Goal: Feedback & Contribution: Leave review/rating

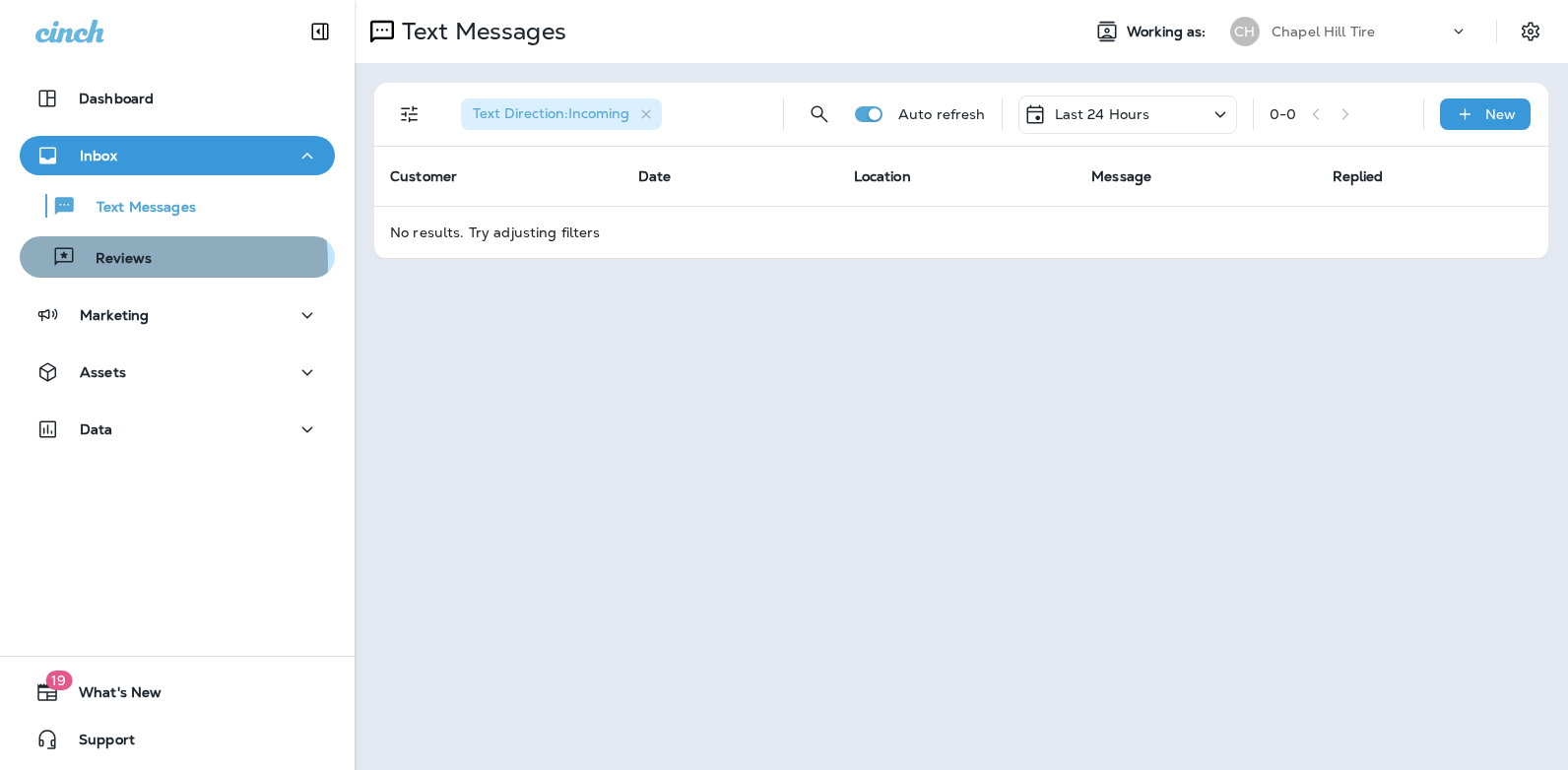
click at [136, 263] on p "Reviews" at bounding box center [113, 259] width 76 height 19
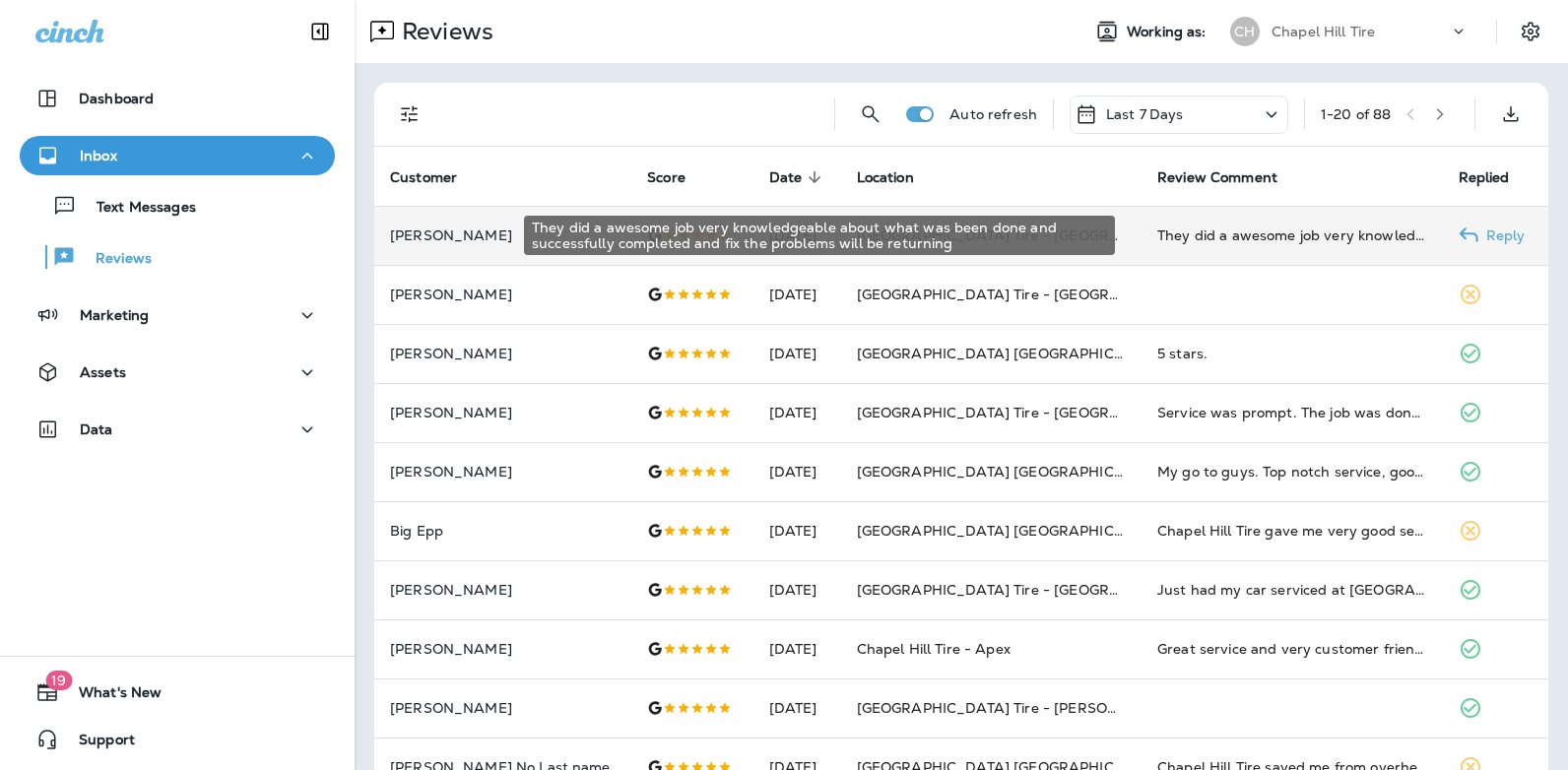
click at [1302, 236] on div "They did a awesome job very knowledgeable about what was been done and successf…" at bounding box center [1292, 235] width 269 height 20
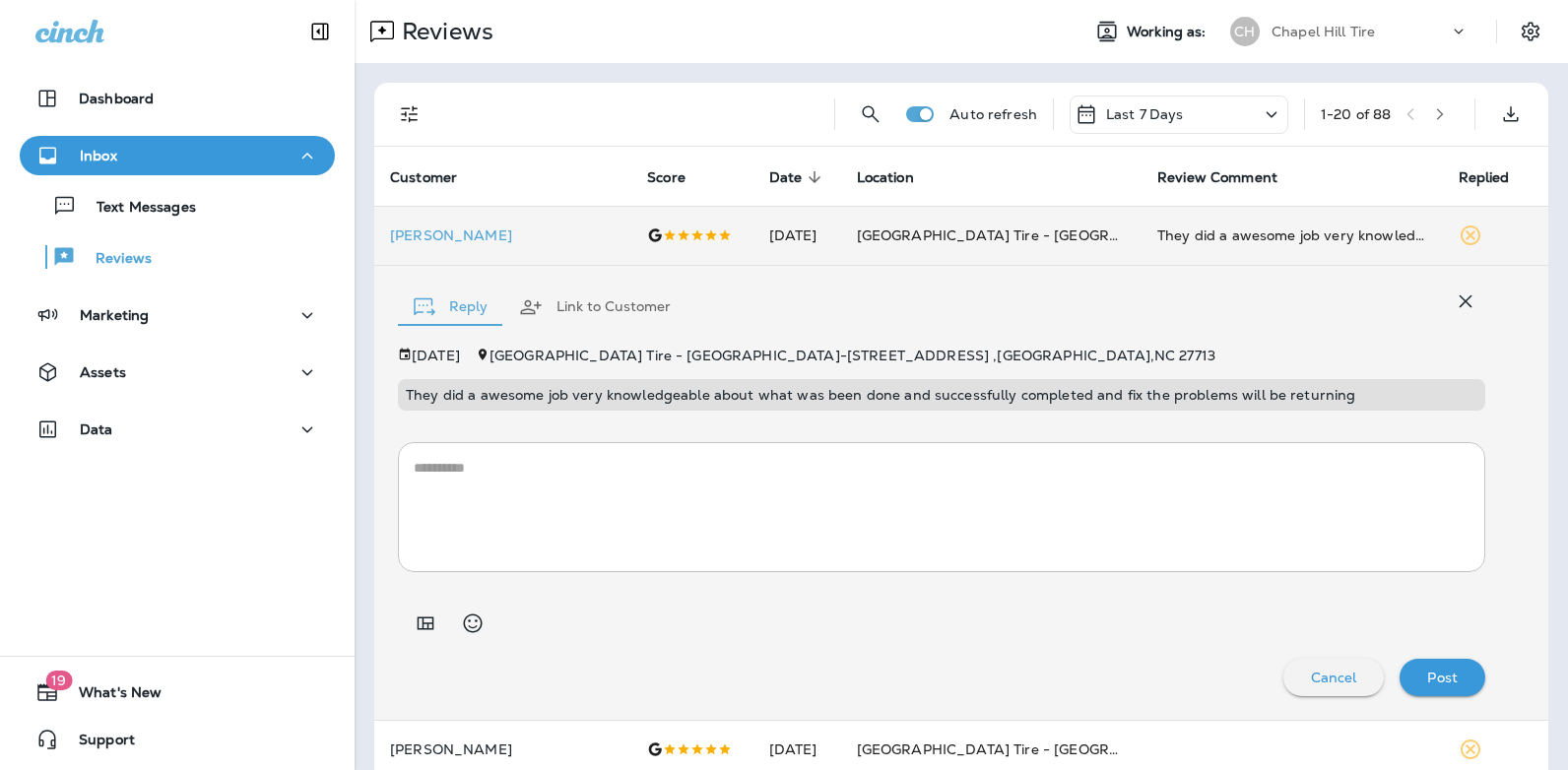
click at [636, 481] on textarea at bounding box center [941, 507] width 1056 height 98
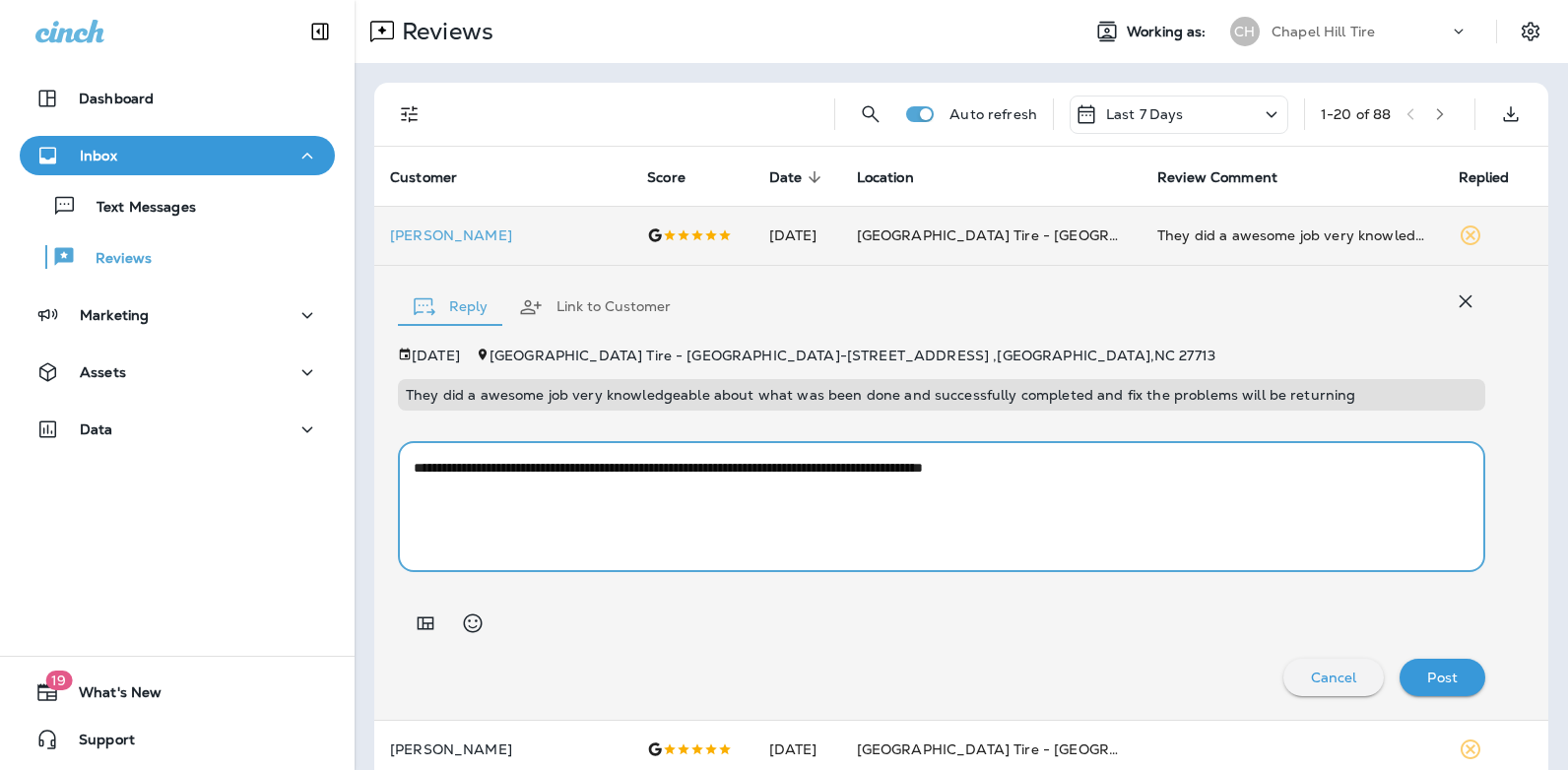
type textarea "**********"
click at [1428, 677] on p "Post" at bounding box center [1443, 678] width 31 height 16
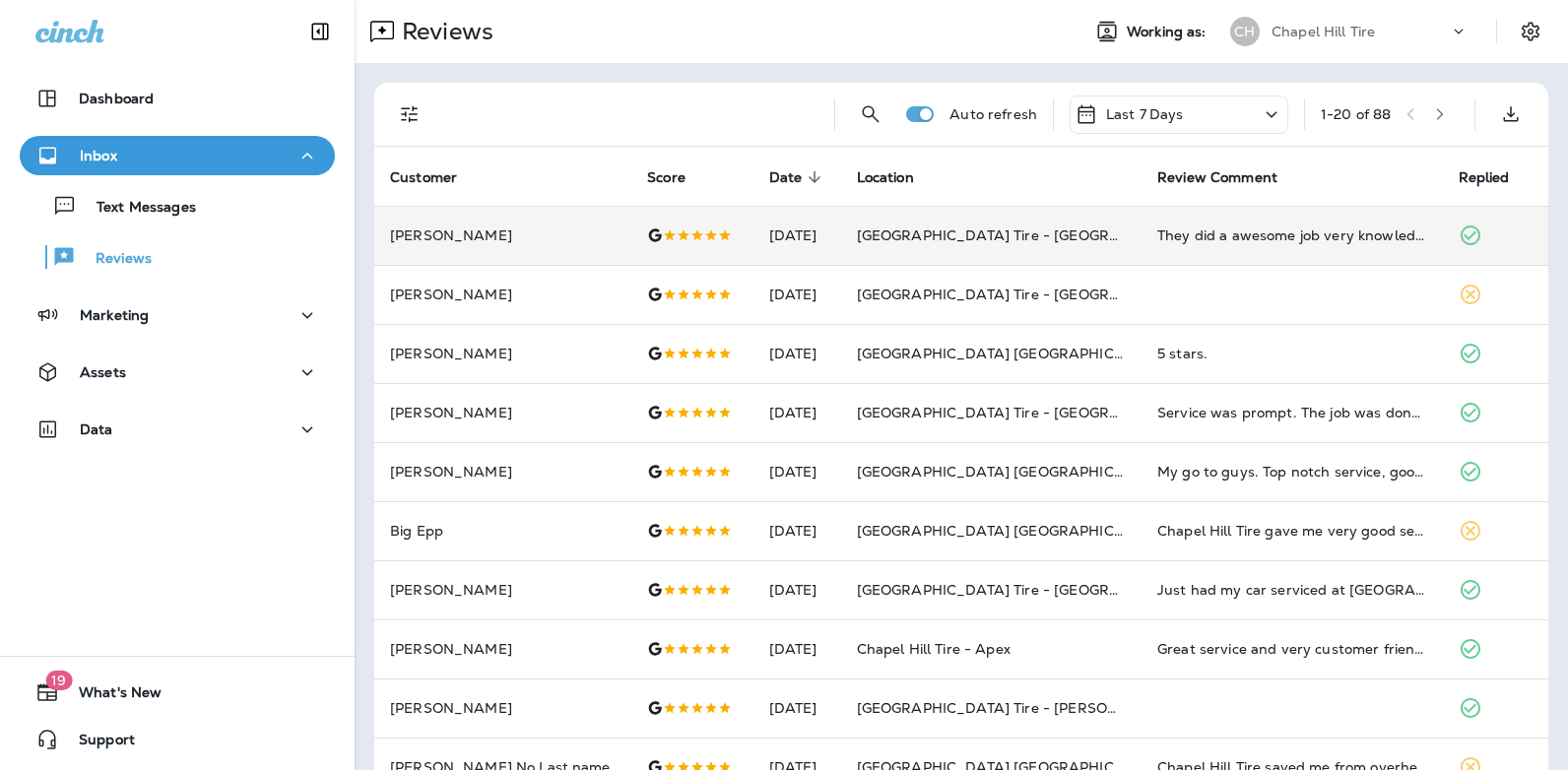
click at [1434, 111] on icon "button" at bounding box center [1441, 114] width 14 height 14
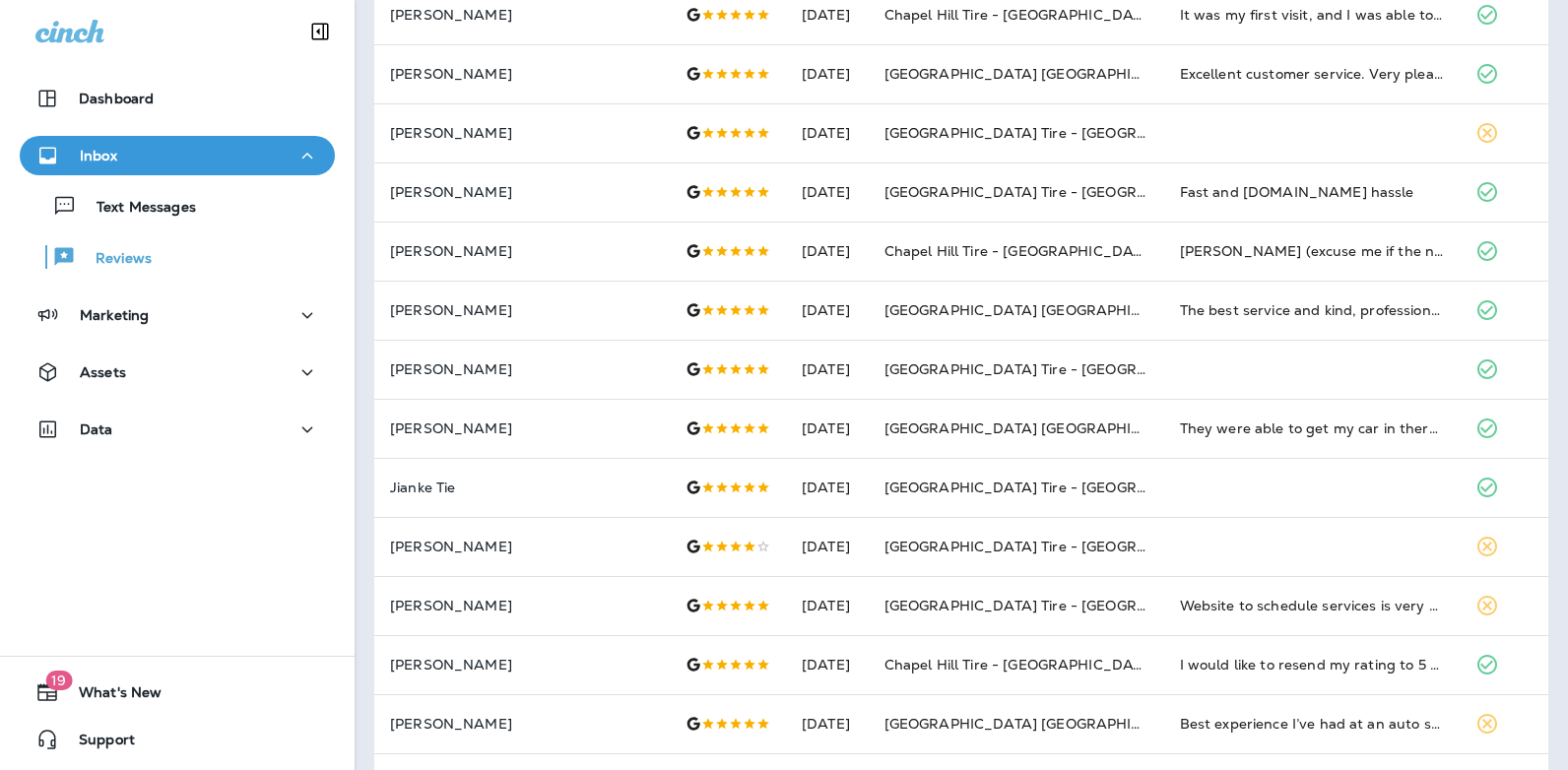
scroll to position [638, 0]
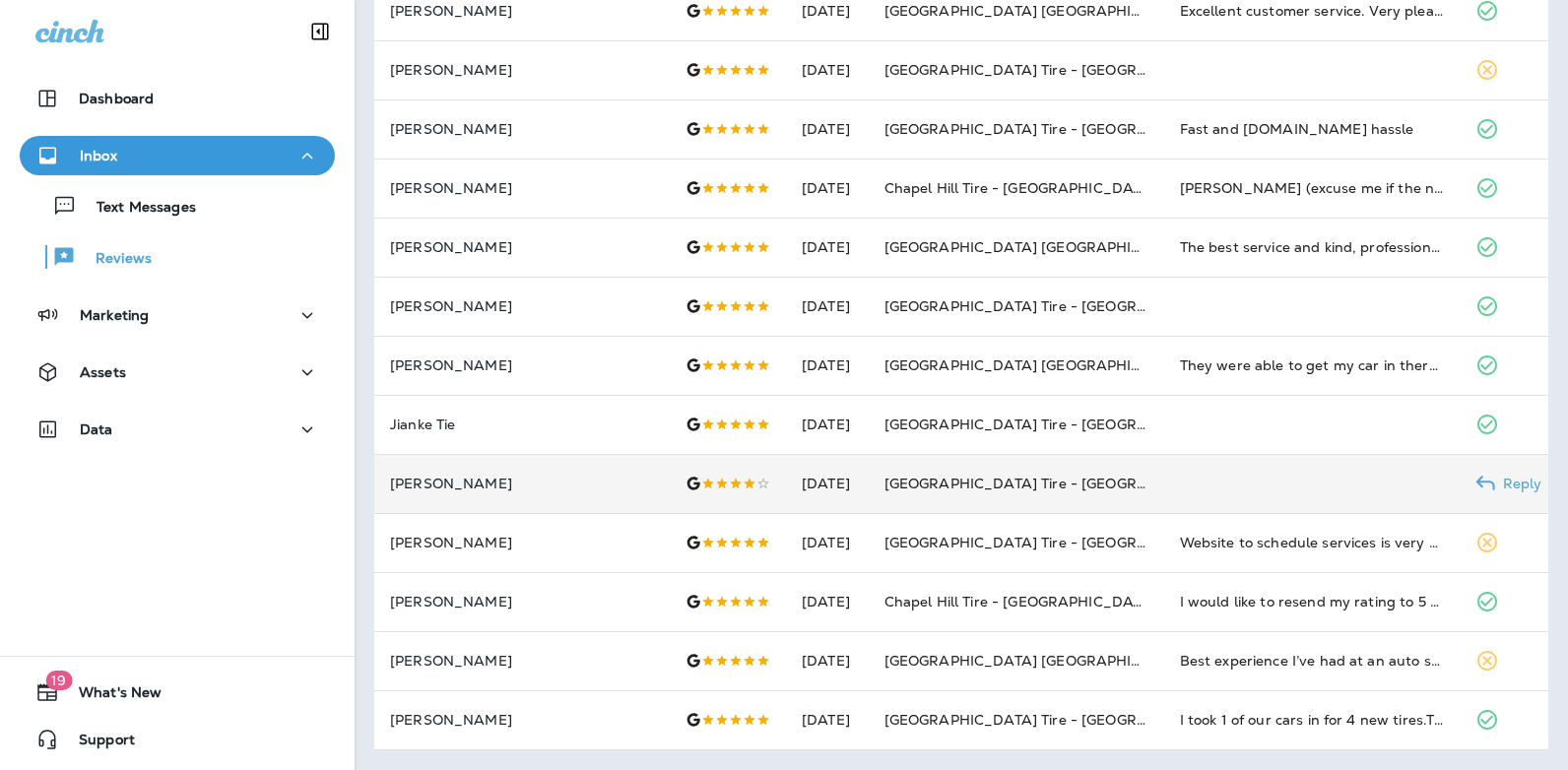
click at [1344, 488] on td at bounding box center [1312, 483] width 295 height 59
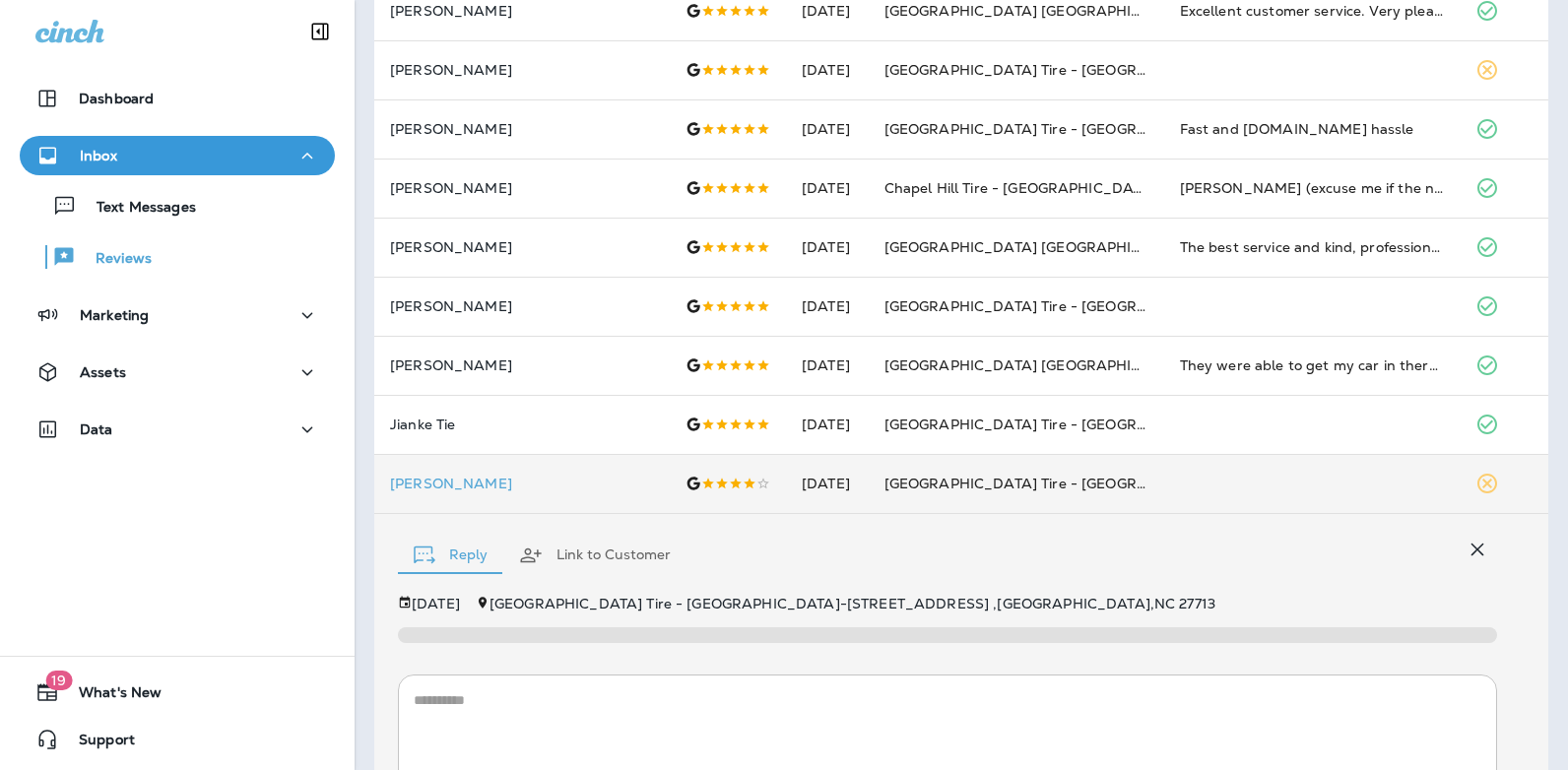
scroll to position [821, 0]
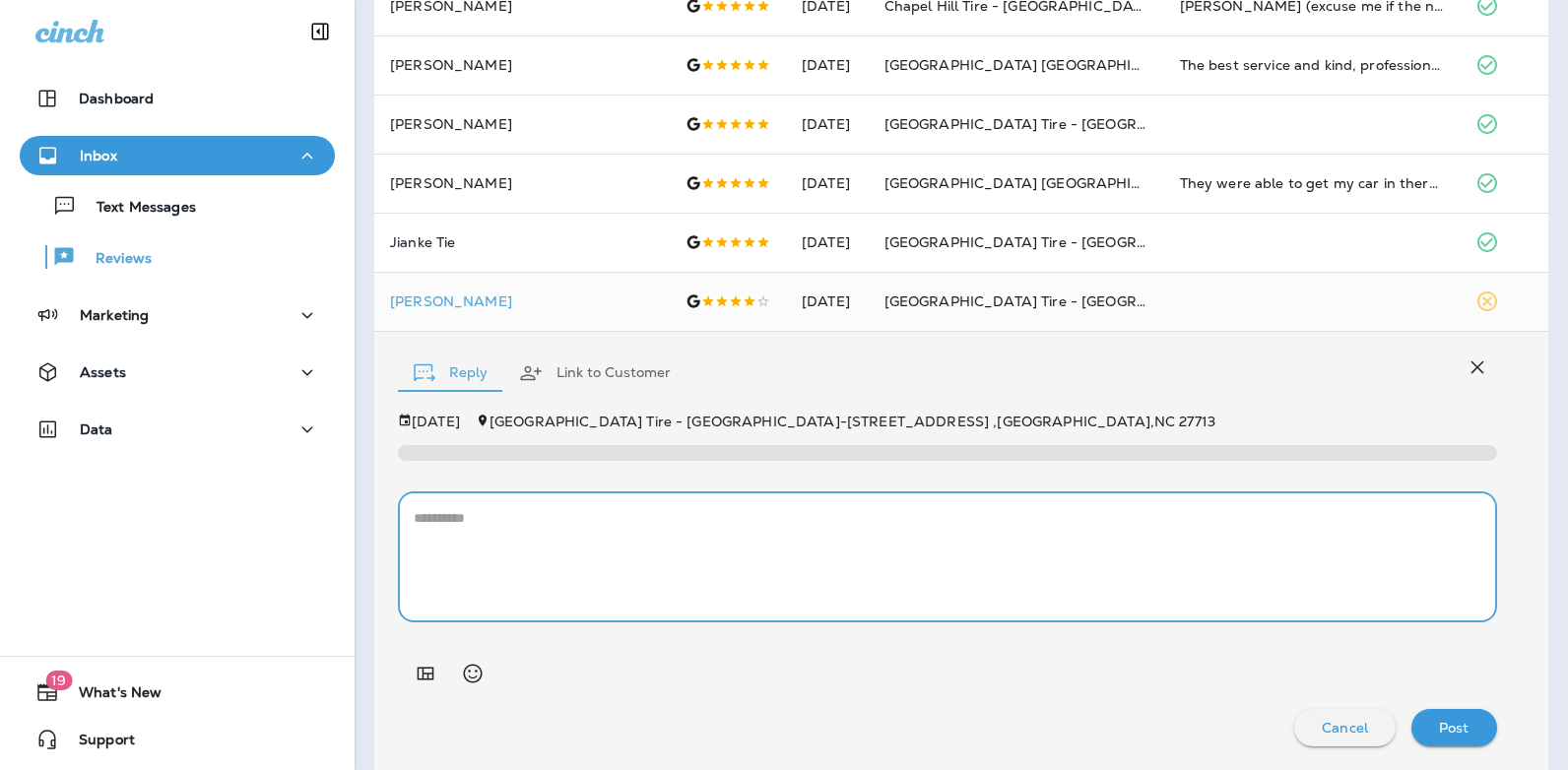
click at [529, 536] on textarea at bounding box center [947, 557] width 1068 height 98
type textarea "**********"
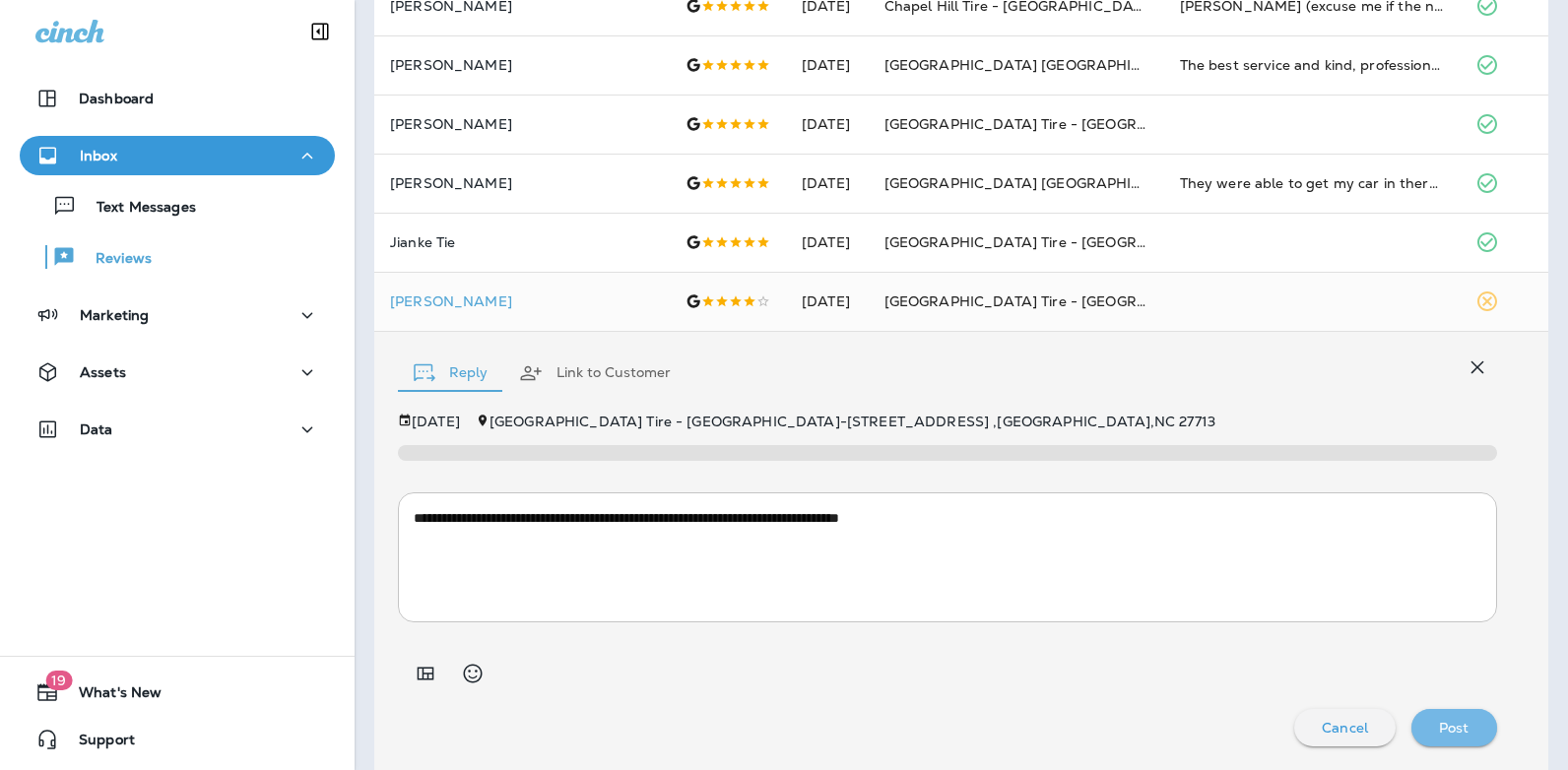
click at [1428, 721] on div "Post" at bounding box center [1455, 728] width 55 height 26
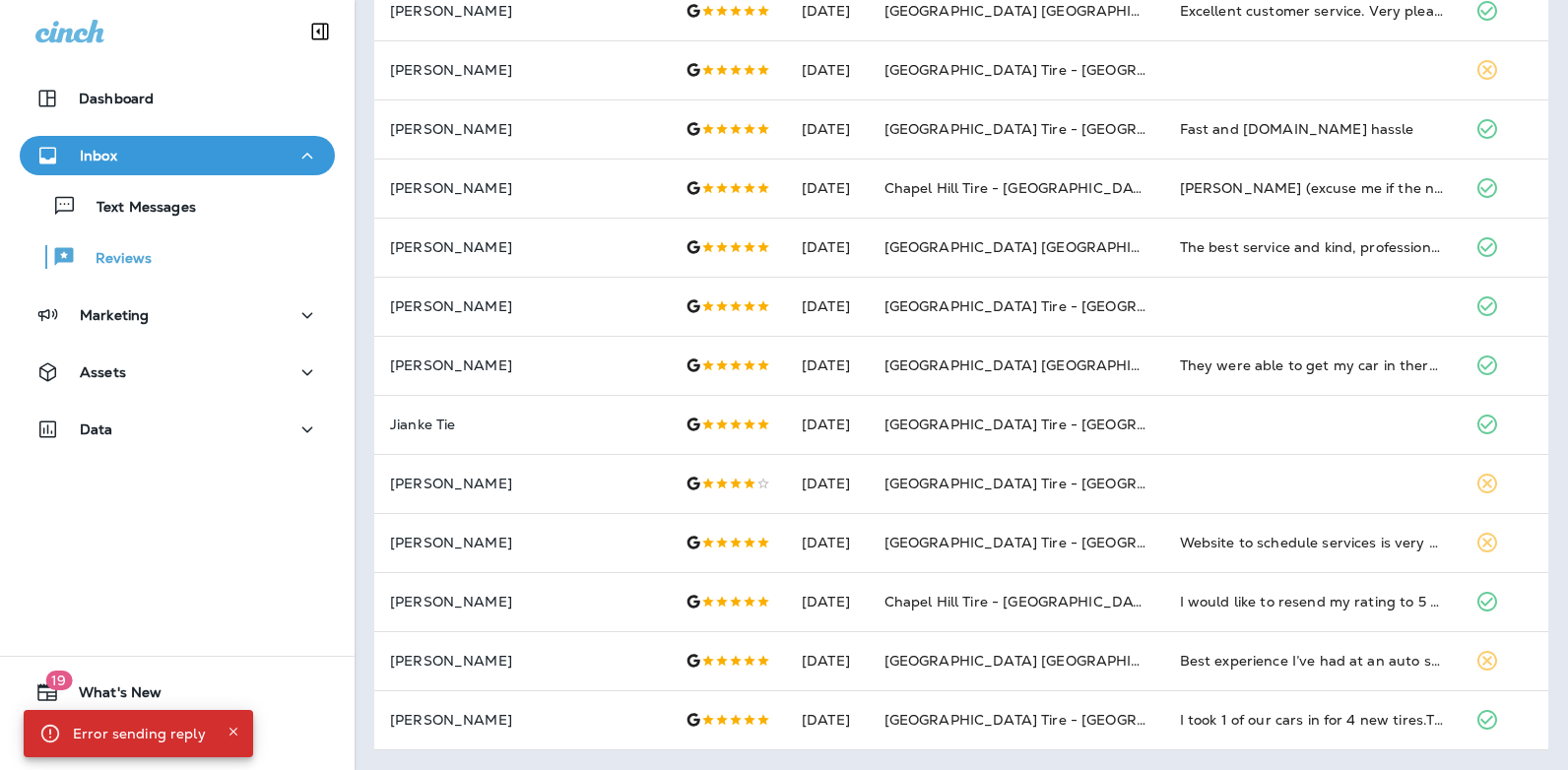
scroll to position [638, 0]
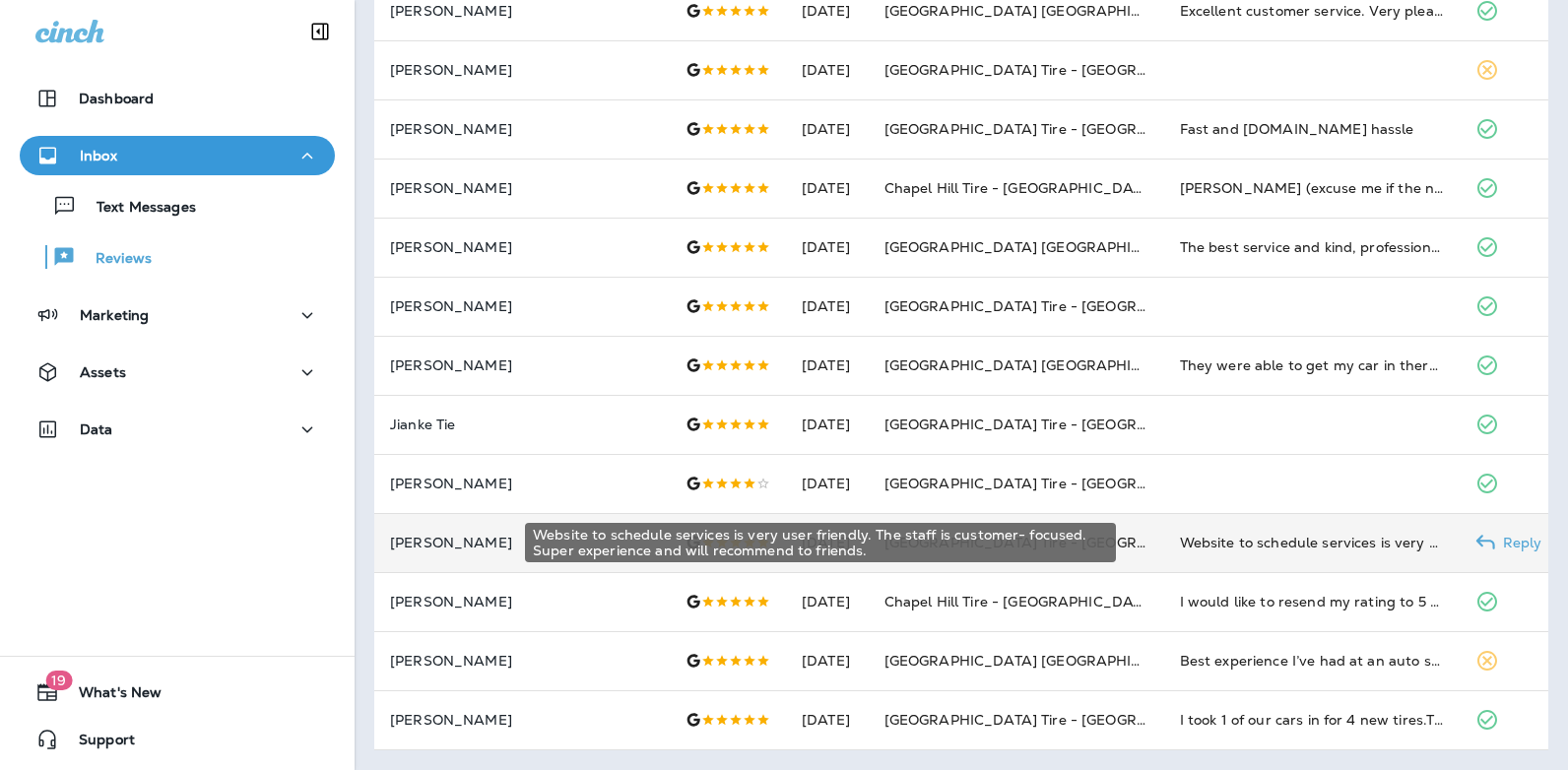
click at [1221, 539] on div "Website to schedule services is very user friendly. The staff is customer- focu…" at bounding box center [1313, 542] width 264 height 20
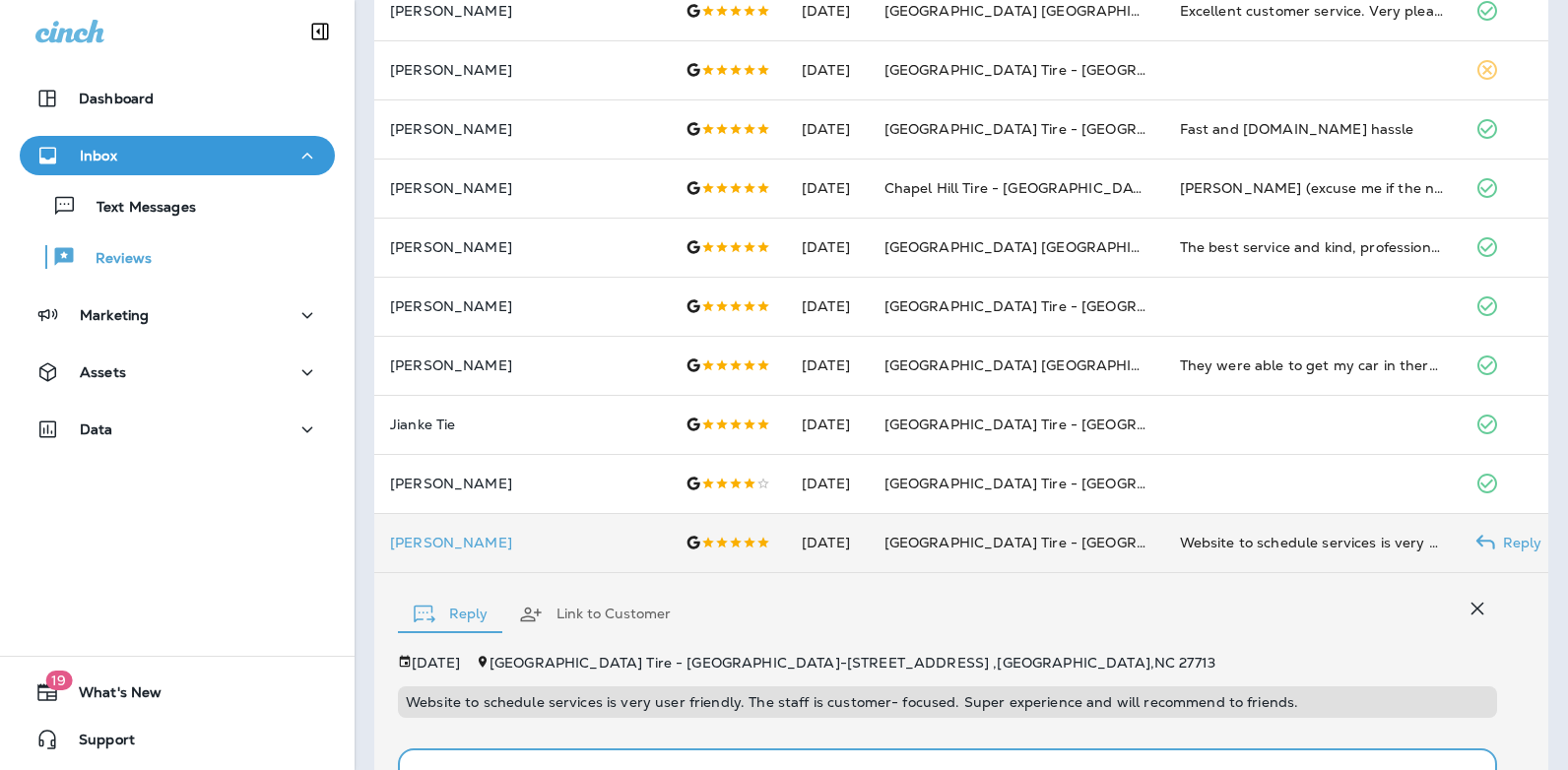
scroll to position [895, 0]
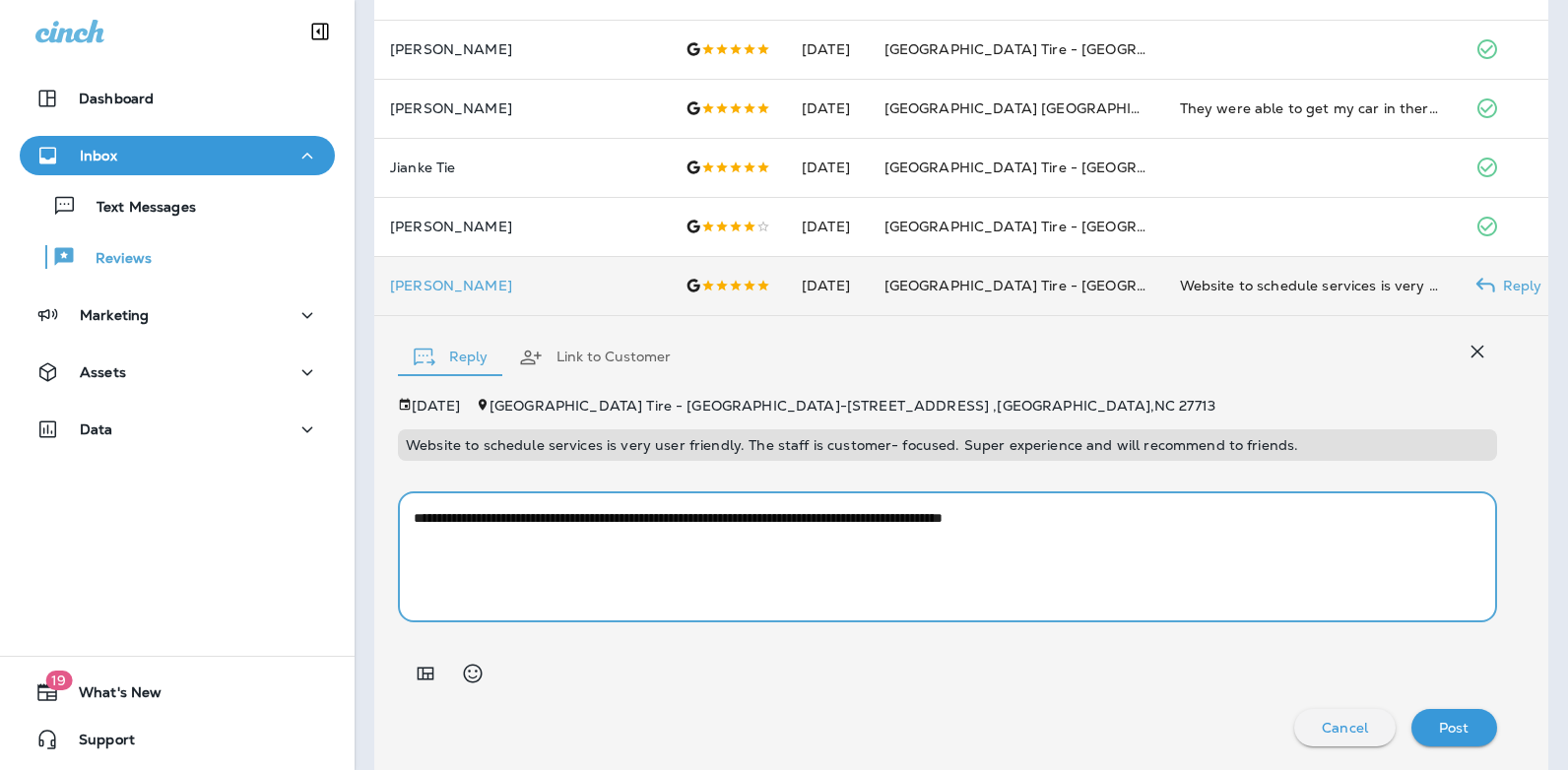
type textarea "**********"
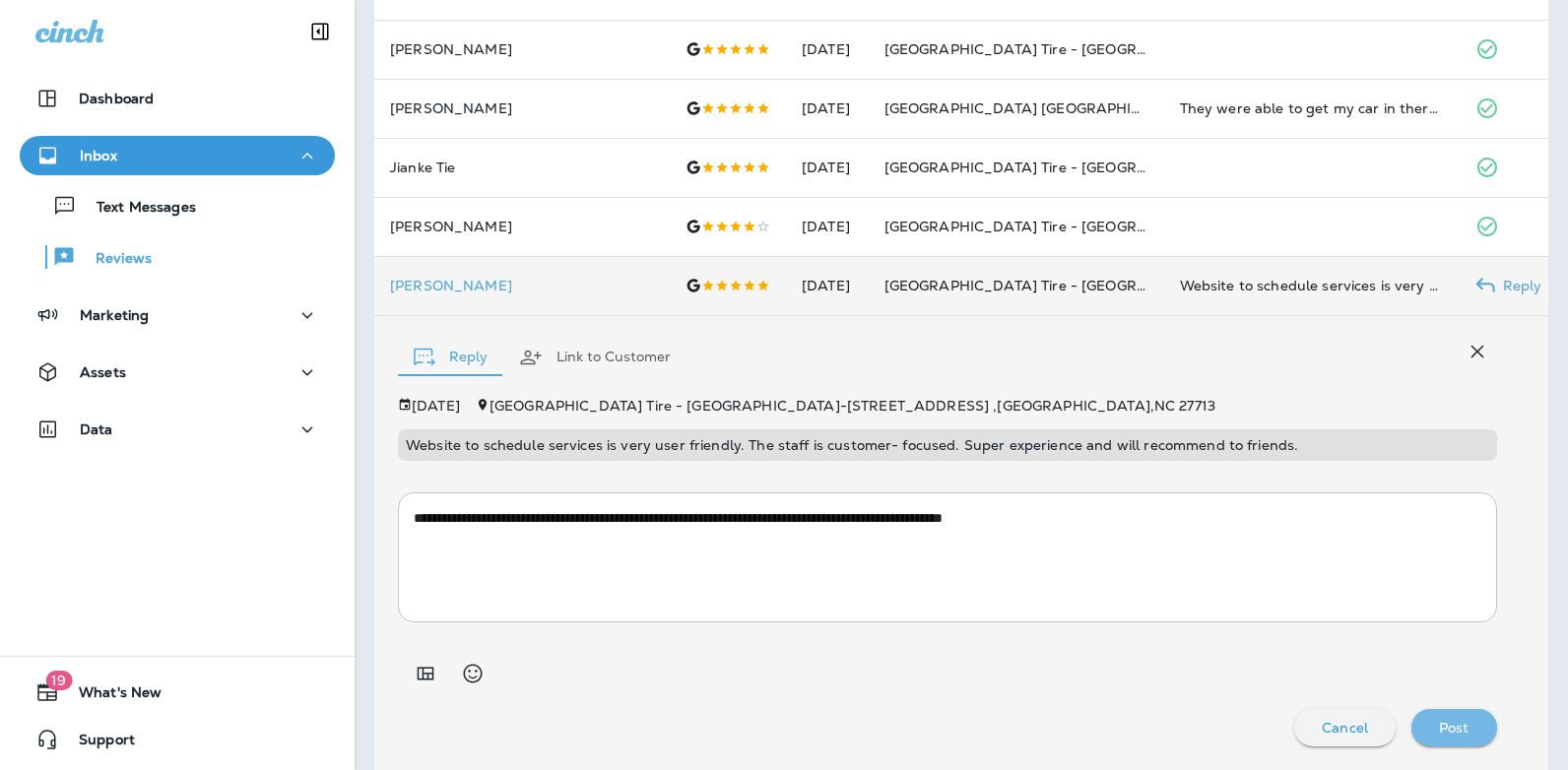
click at [1440, 723] on p "Post" at bounding box center [1455, 728] width 31 height 16
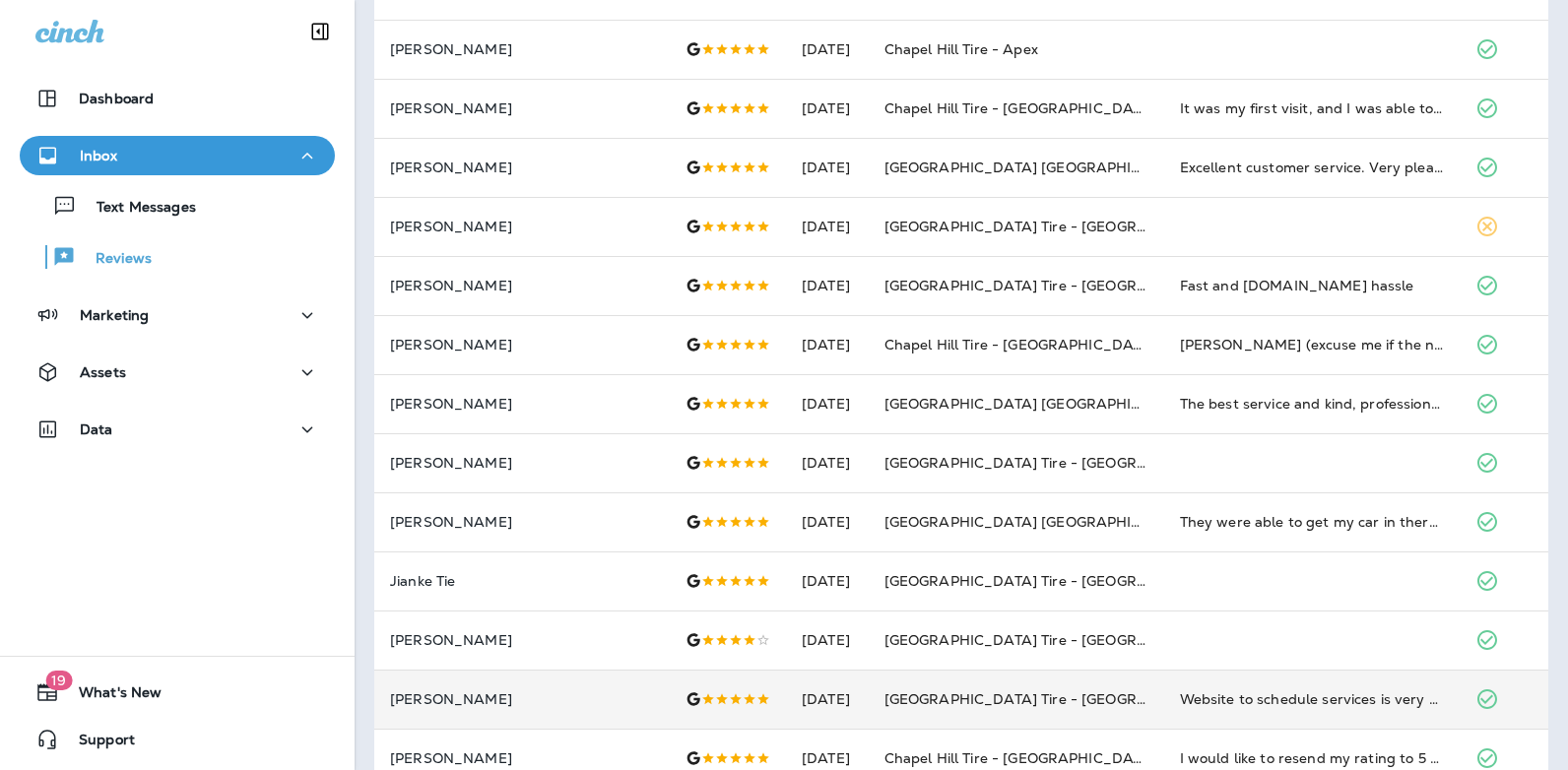
scroll to position [0, 0]
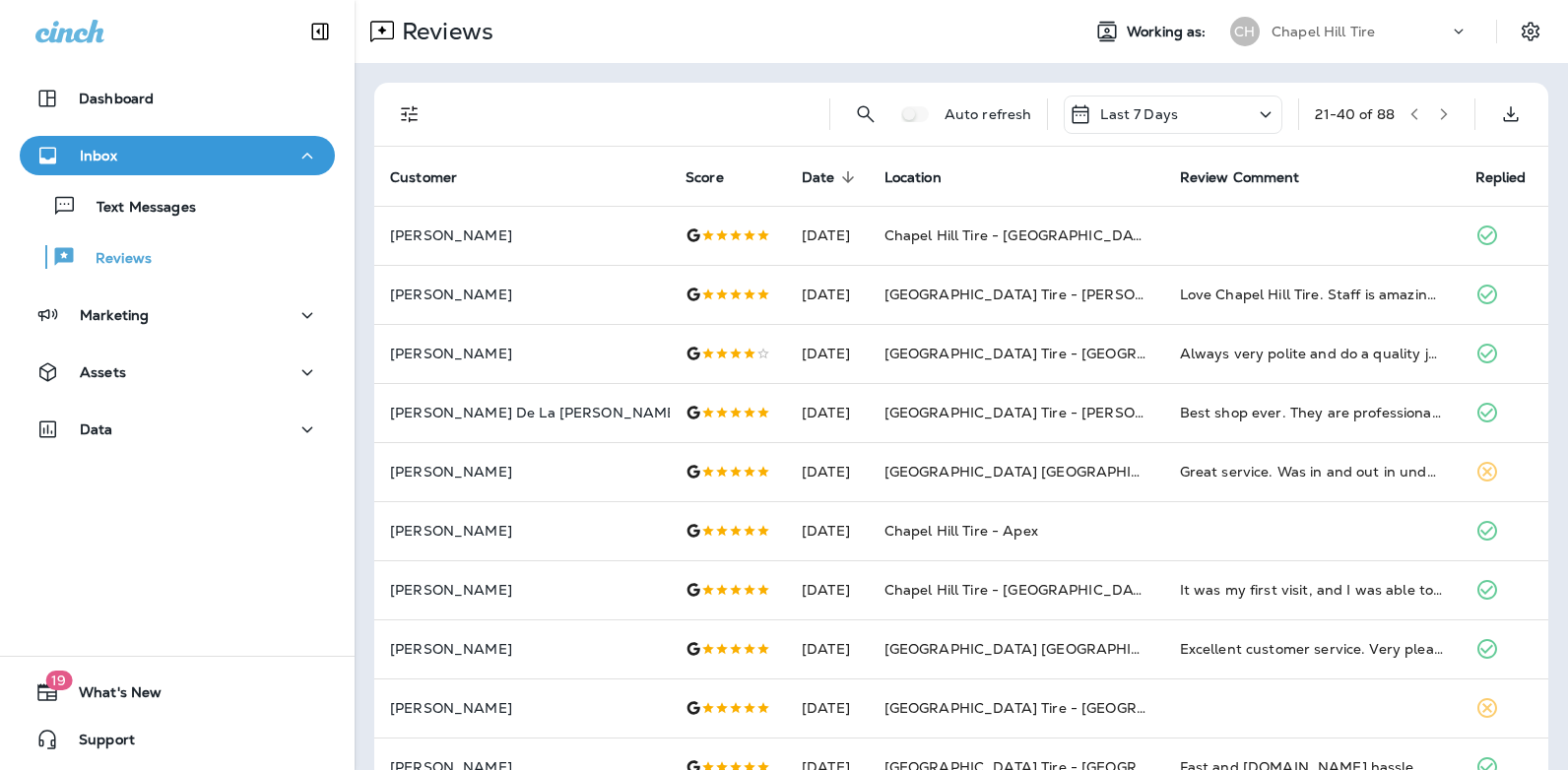
click at [1408, 113] on icon "button" at bounding box center [1415, 114] width 14 height 14
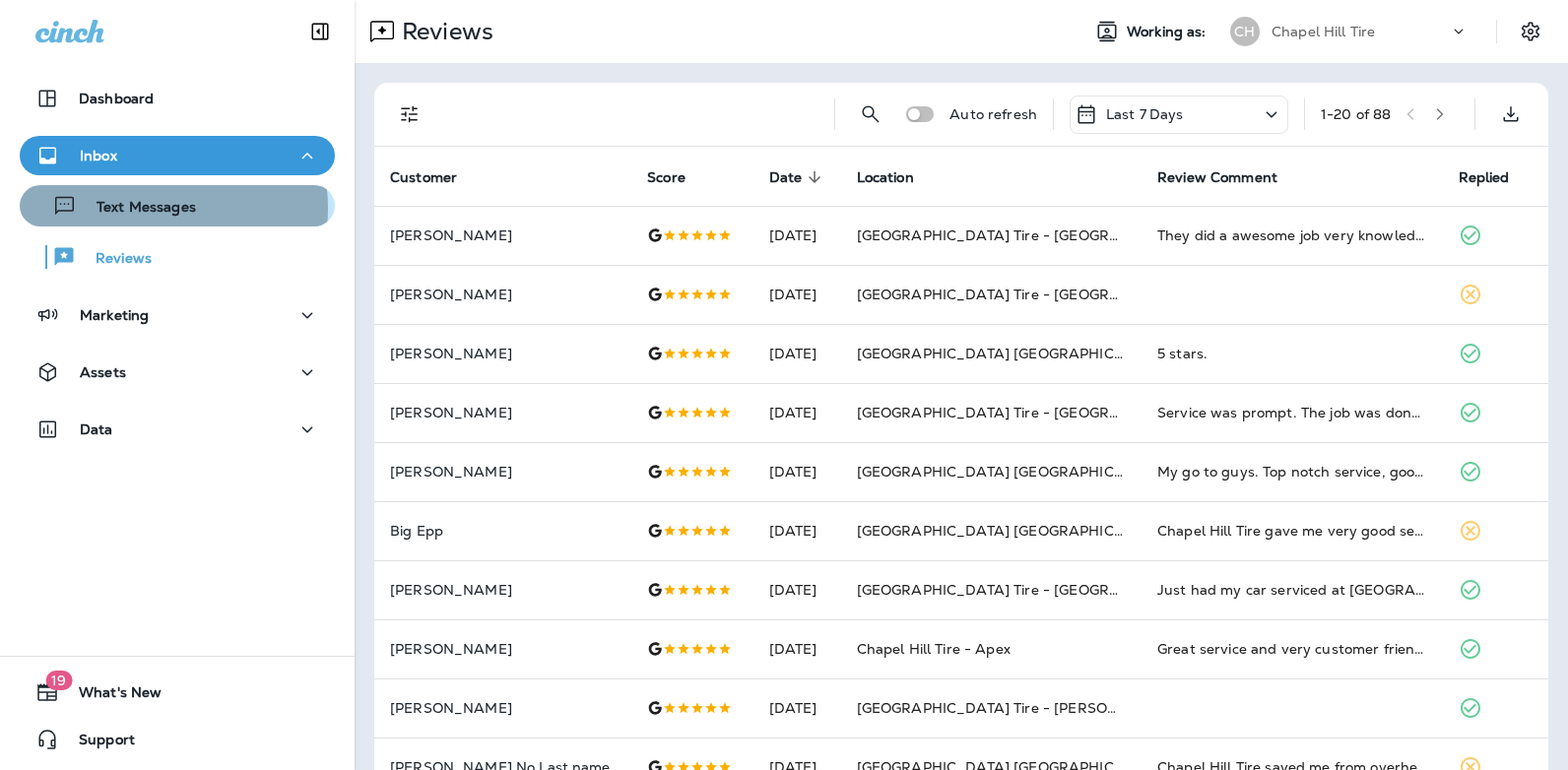
click at [139, 208] on p "Text Messages" at bounding box center [136, 208] width 119 height 19
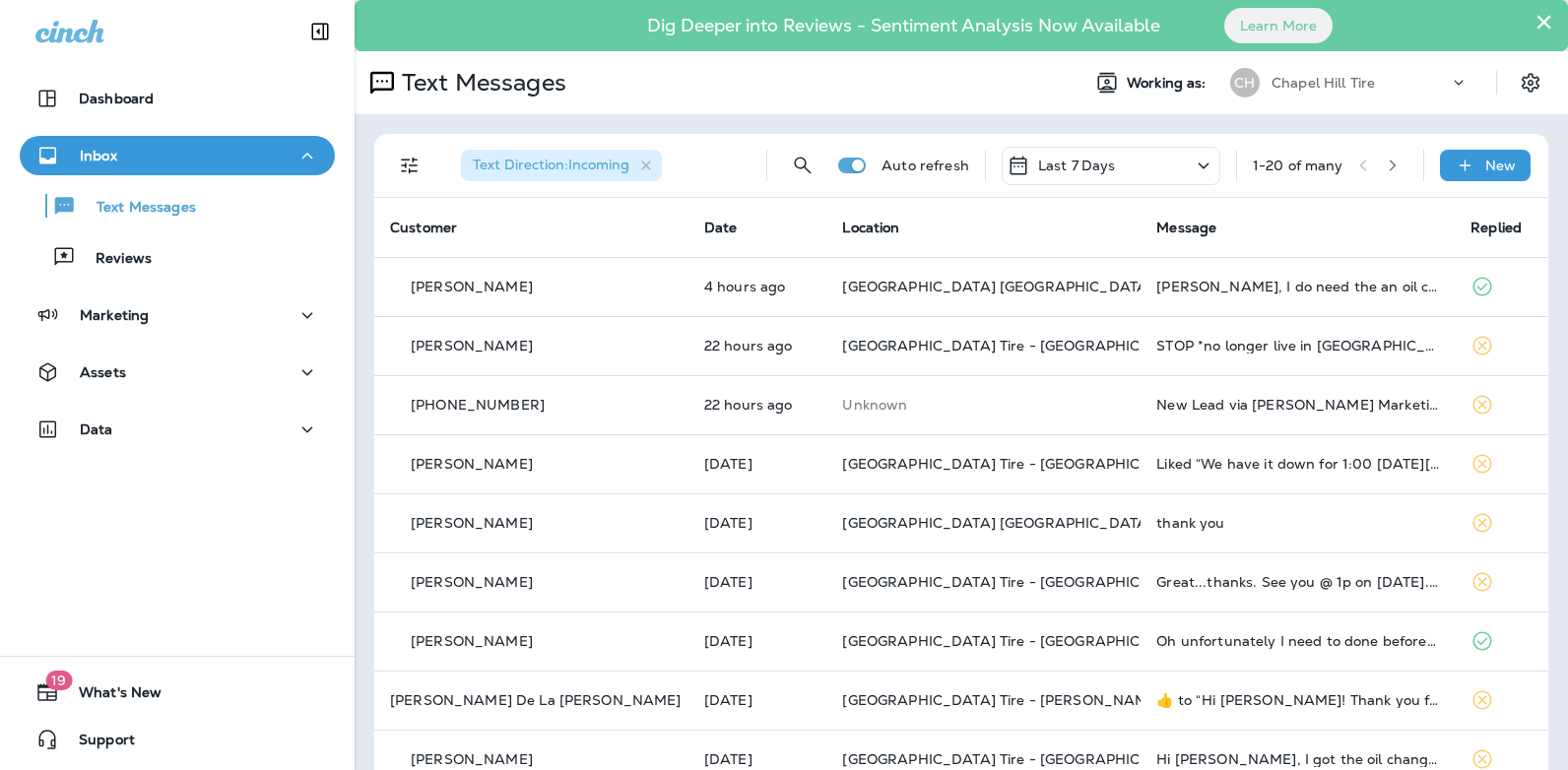
click at [1192, 164] on icon at bounding box center [1204, 166] width 24 height 25
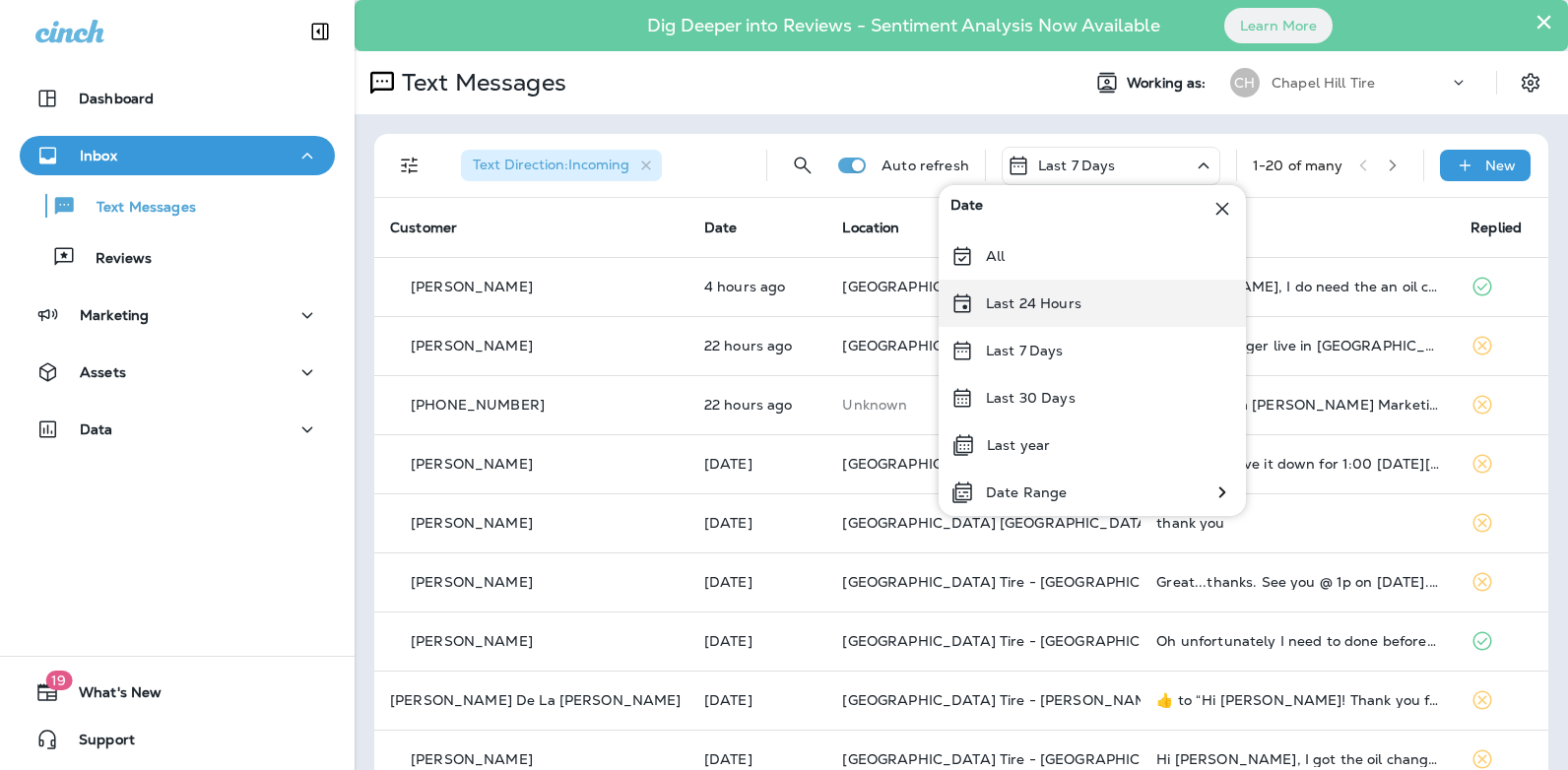
click at [1104, 296] on div "Last 24 Hours" at bounding box center [1092, 304] width 307 height 48
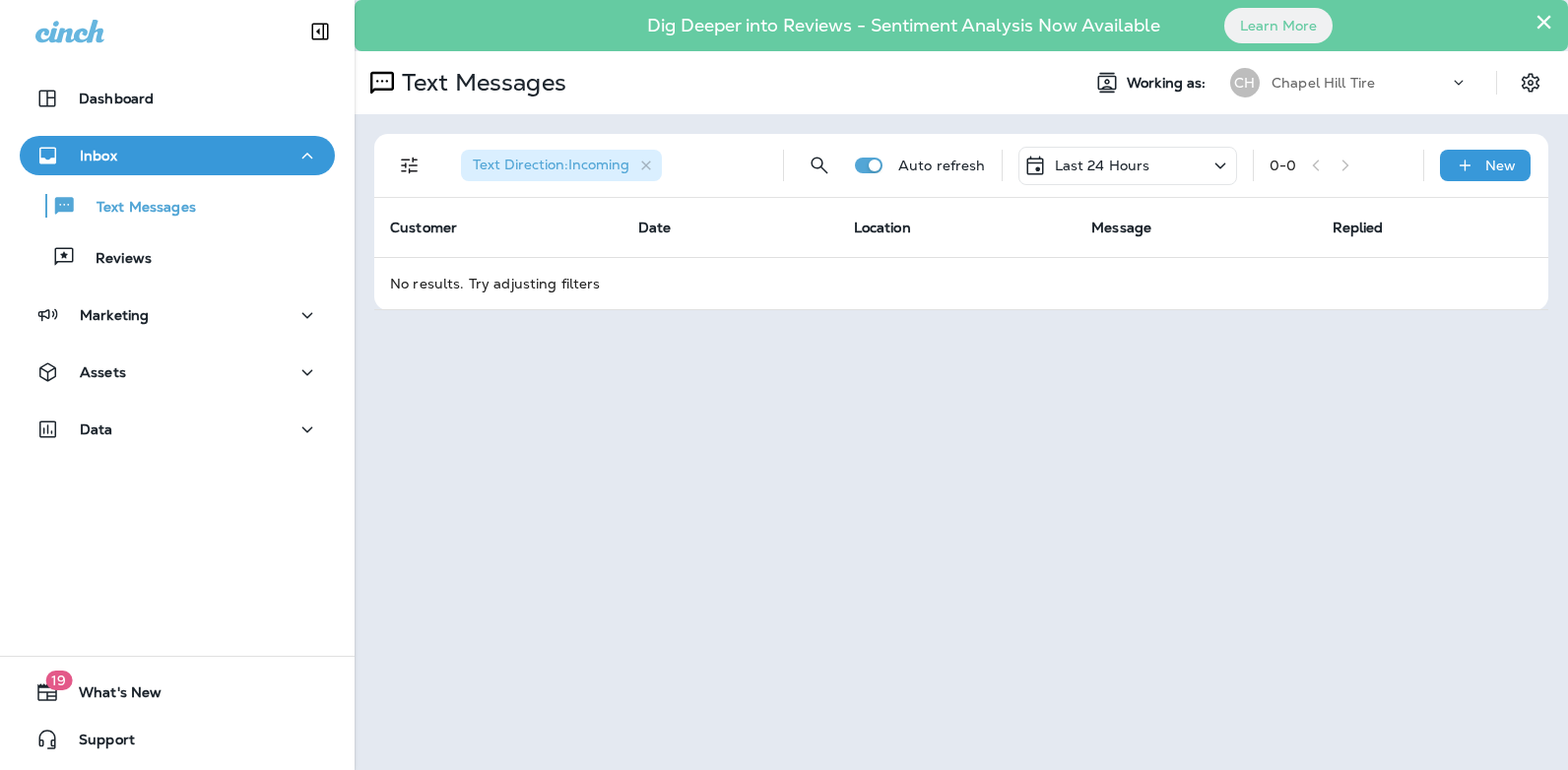
click at [1217, 163] on icon at bounding box center [1221, 166] width 24 height 25
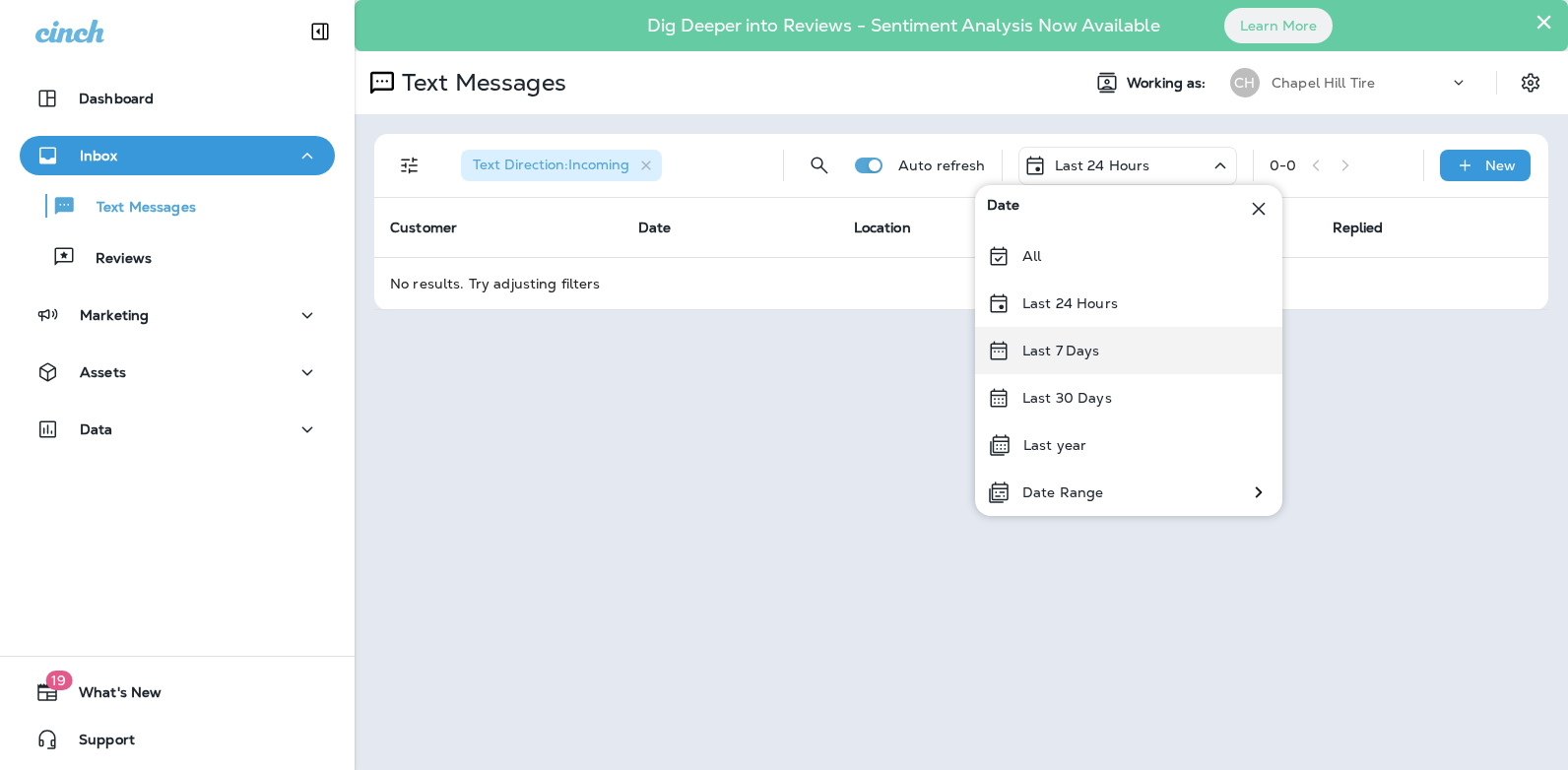
click at [1090, 355] on p "Last 7 Days" at bounding box center [1061, 351] width 78 height 16
